Goal: Task Accomplishment & Management: Complete application form

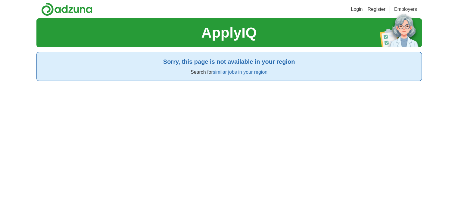
click at [217, 73] on link "similar jobs in your region" at bounding box center [240, 72] width 54 height 5
